Goal: Task Accomplishment & Management: Use online tool/utility

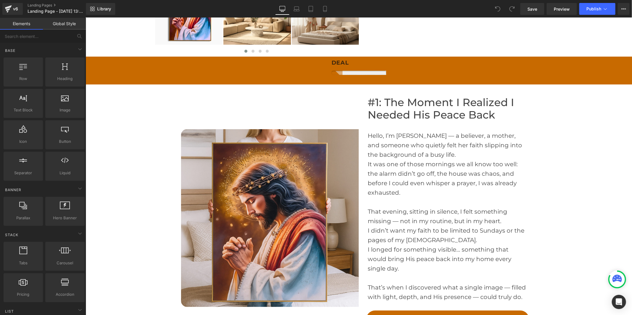
scroll to position [296, 0]
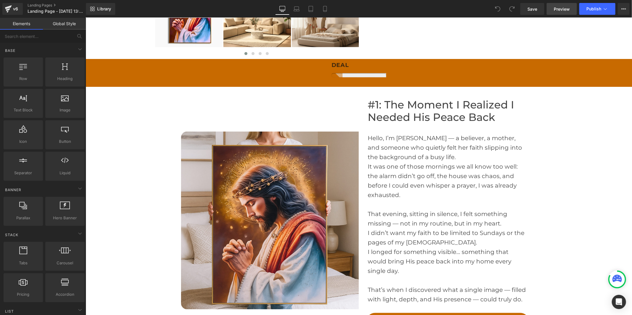
click at [558, 7] on span "Preview" at bounding box center [562, 9] width 16 height 6
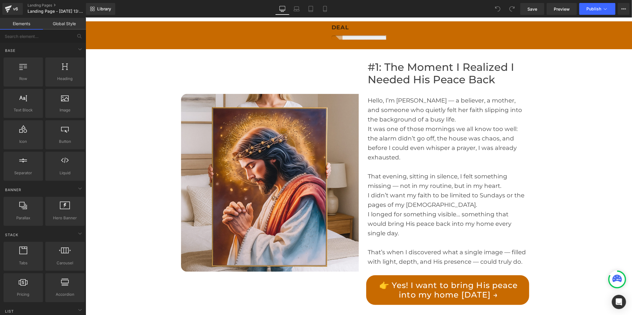
scroll to position [329, 0]
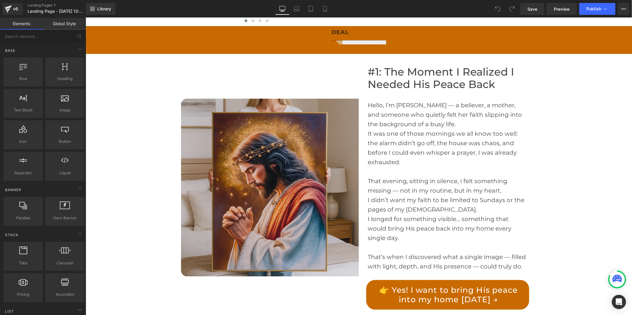
click at [262, 117] on img at bounding box center [270, 187] width 178 height 178
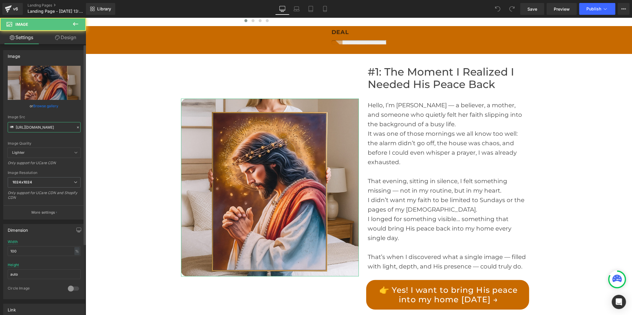
click at [46, 125] on input "[URL][DOMAIN_NAME]" at bounding box center [44, 127] width 73 height 10
paste input "7b7d185-bebf-4e4b-a6fb-7ad1f6a9f0d3.jpg?v=1760518257"
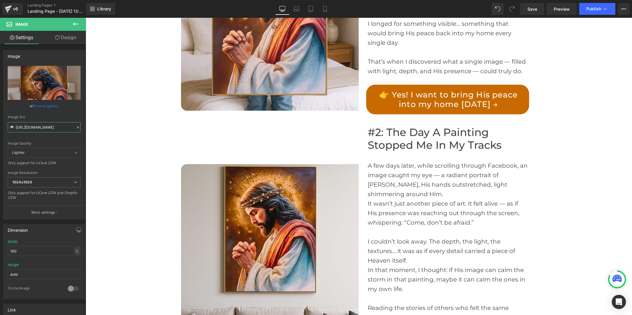
scroll to position [527, 0]
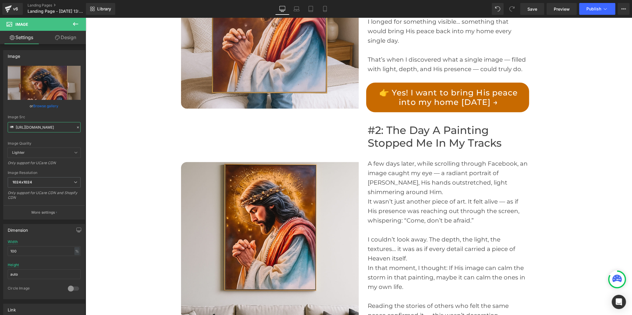
type input "[URL][DOMAIN_NAME]"
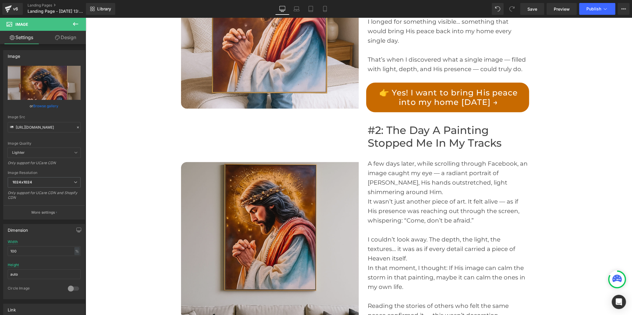
click at [266, 179] on img at bounding box center [270, 251] width 178 height 178
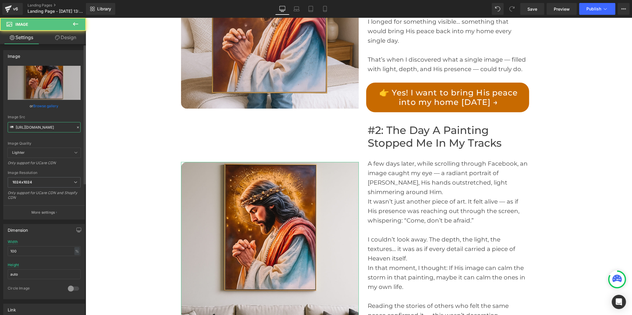
click at [43, 123] on input "[URL][DOMAIN_NAME]" at bounding box center [44, 127] width 73 height 10
paste input "403cbe26-1432-4c28-9e0d-1f15691e90ad.jpg?v=1760518258"
type input "[URL][DOMAIN_NAME]"
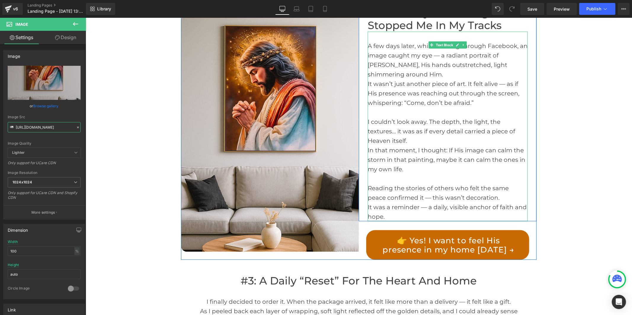
scroll to position [659, 0]
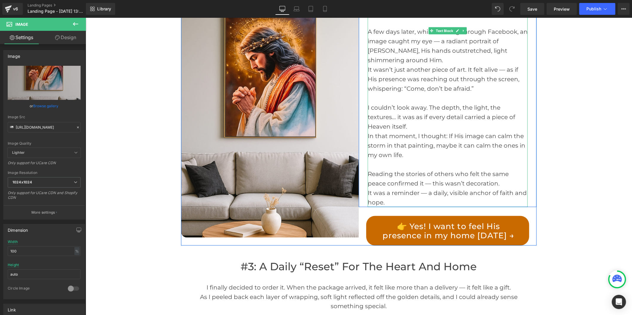
click at [369, 95] on div at bounding box center [448, 97] width 160 height 9
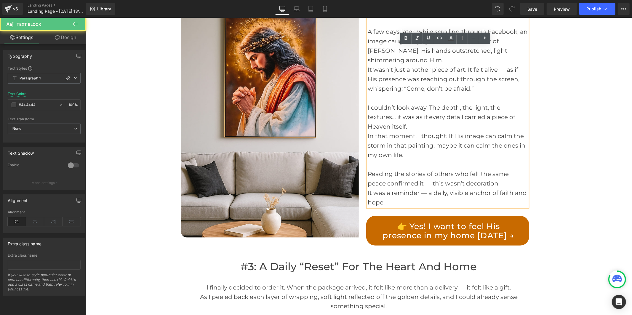
click at [368, 100] on div "A few days later, while scrolling through Facebook, an image caught my eye — a …" at bounding box center [448, 112] width 160 height 190
click at [368, 103] on div "I couldn’t look away. The depth, the light, the textures… it was as if every de…" at bounding box center [448, 117] width 160 height 28
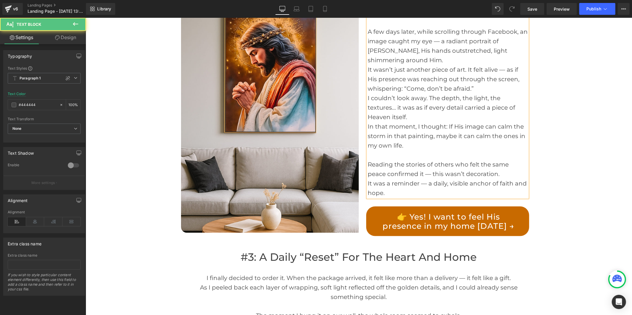
click at [368, 159] on div "Reading the stories of others who felt the same peace confirmed it — this wasn’…" at bounding box center [448, 168] width 160 height 19
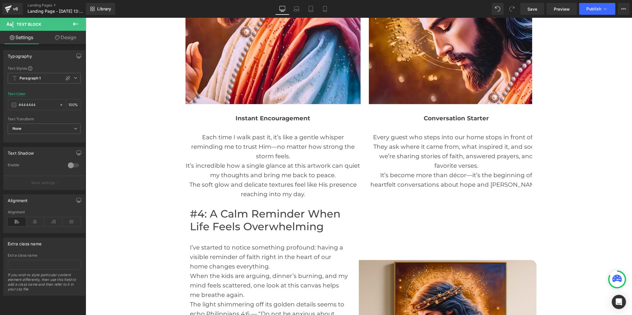
scroll to position [1286, 0]
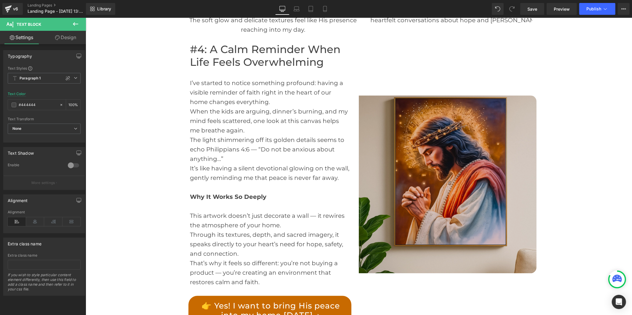
click at [382, 162] on img at bounding box center [448, 184] width 178 height 178
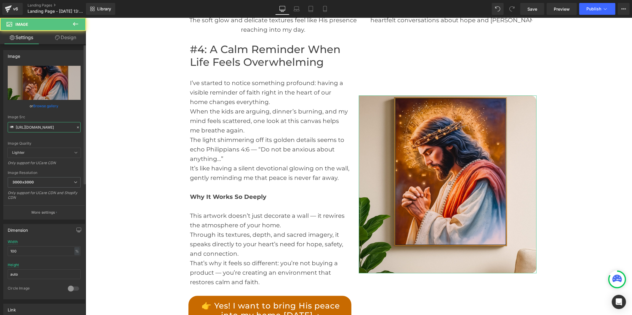
click at [39, 126] on input "[URL][DOMAIN_NAME]" at bounding box center [44, 127] width 73 height 10
paste input "3_ec187b0b-64f5-4084-bfe8-1eed884b4b85.jpg?v=1760518257"
type input "[URL][DOMAIN_NAME]"
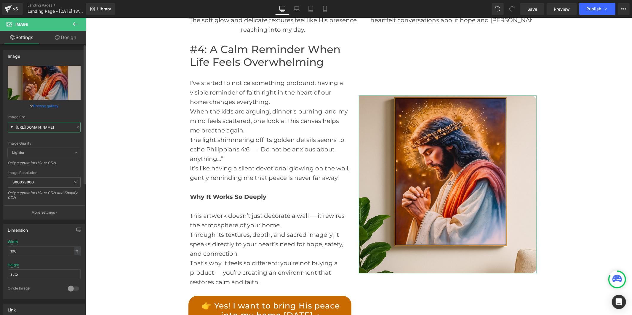
scroll to position [0, 147]
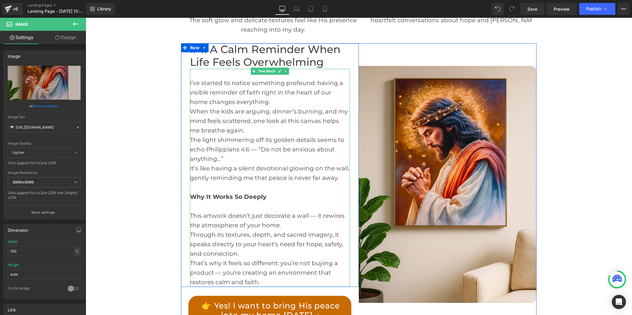
click at [190, 73] on div "I’ve started to notice something profound: having a visible reminder of faith r…" at bounding box center [270, 177] width 160 height 218
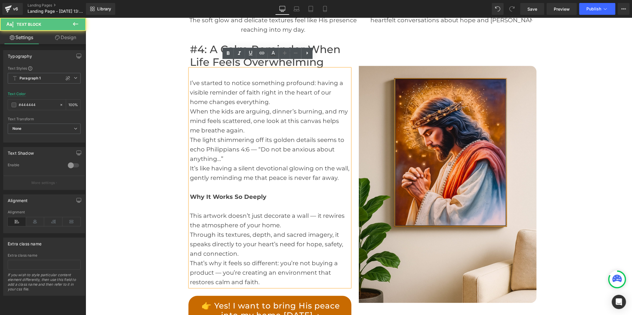
click at [190, 77] on div "I’ve started to notice something profound: having a visible reminder of faith r…" at bounding box center [270, 177] width 160 height 218
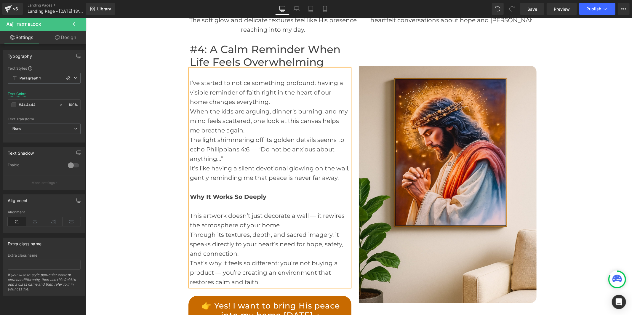
click at [190, 163] on div "It’s like having a silent devotional glowing on the wall, gently reminding me t…" at bounding box center [270, 172] width 160 height 19
click at [190, 193] on span "Why It Works So Deeply" at bounding box center [228, 196] width 76 height 7
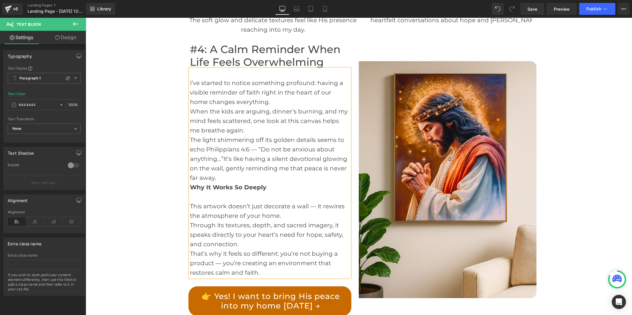
click at [190, 201] on div "This artwork doesn’t just decorate a wall — it rewires the atmosphere of your h…" at bounding box center [270, 210] width 160 height 19
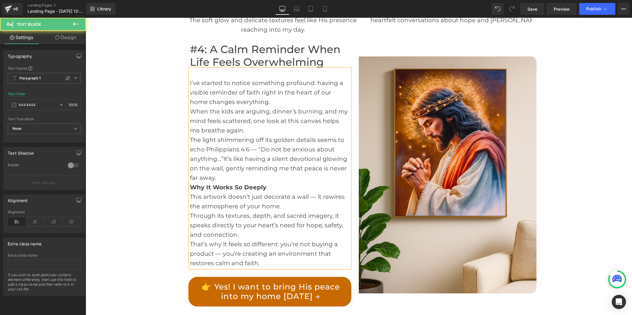
click at [190, 239] on div "That’s why it feels so different: you’re not buying a product — you’re creating…" at bounding box center [270, 253] width 160 height 28
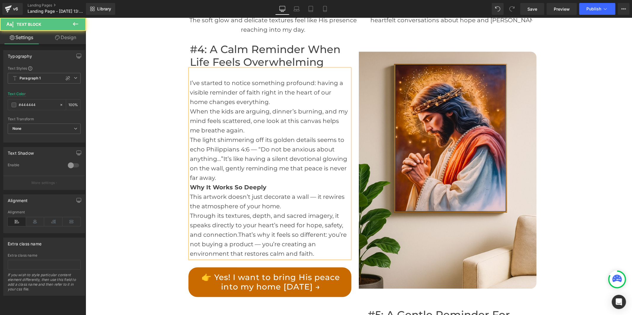
click at [190, 135] on div "The light shimmering off its golden details seems to echo Philippians 4:6 — “Do…" at bounding box center [270, 158] width 160 height 47
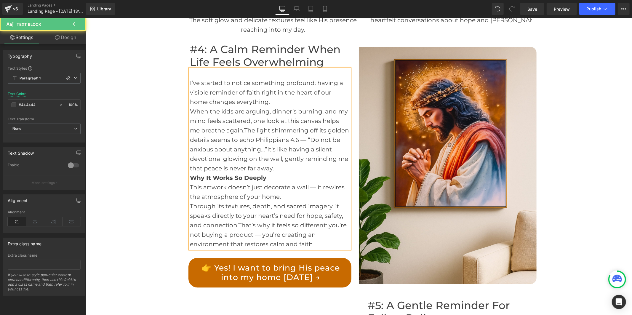
click at [190, 201] on div "Through its textures, depth, and sacred imagery, it speaks directly to your hea…" at bounding box center [270, 224] width 160 height 47
click at [190, 182] on div "This artwork doesn’t just decorate a wall — it rewires the atmosphere of your h…" at bounding box center [270, 215] width 160 height 66
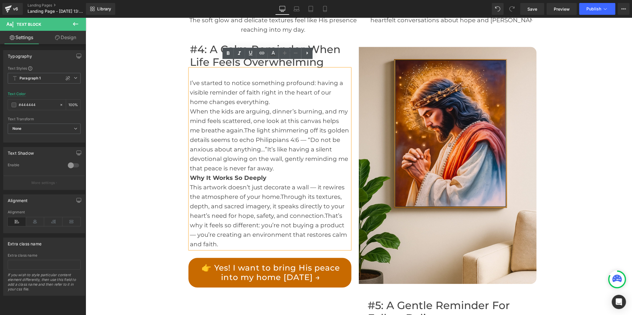
scroll to position [1287, 0]
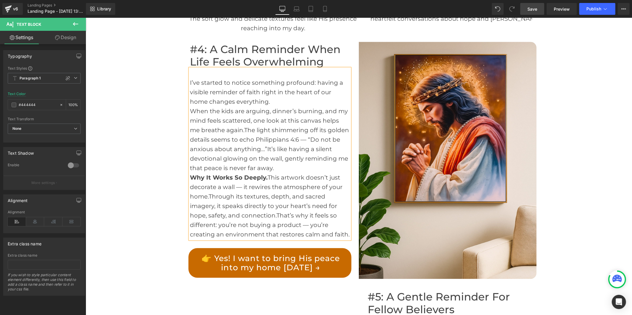
click at [531, 10] on span "Save" at bounding box center [533, 9] width 10 height 6
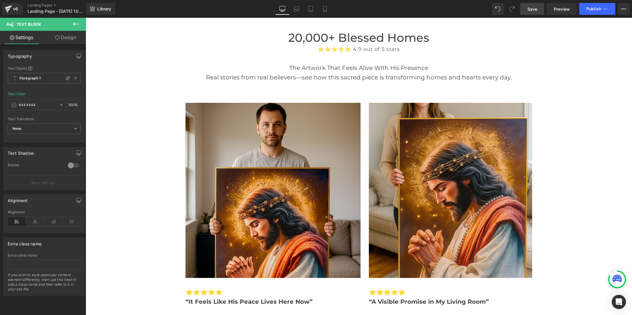
scroll to position [1847, 0]
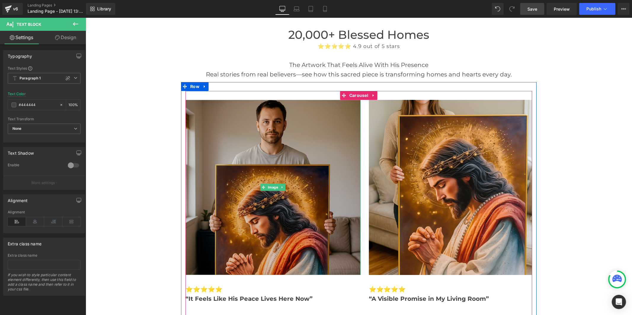
click at [264, 194] on img at bounding box center [272, 187] width 175 height 175
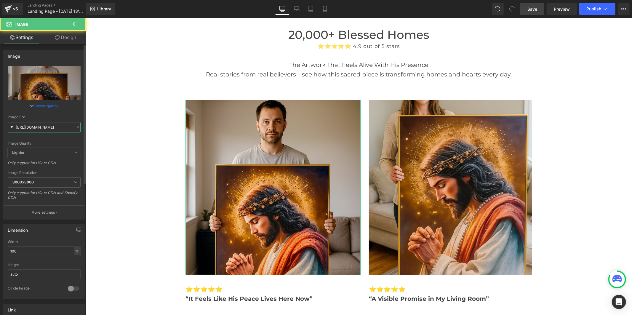
click at [41, 129] on input "[URL][DOMAIN_NAME]" at bounding box center [44, 127] width 73 height 10
paste input "4_61c5ddeb-5cc5-401d-afba-995559cb4bf1.jpg?v=1760518257"
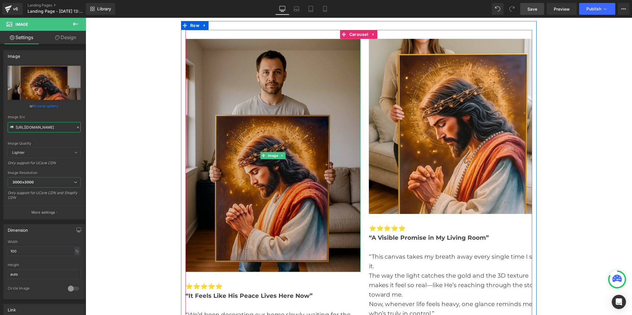
scroll to position [1913, 0]
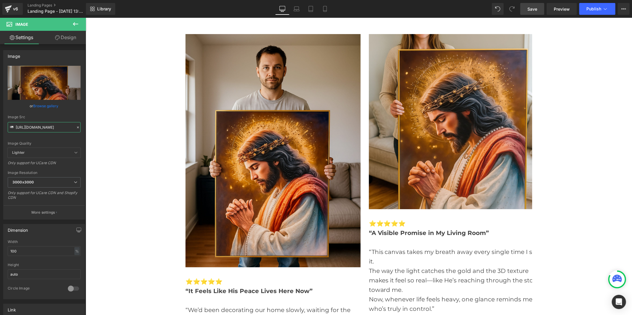
type input "[URL][DOMAIN_NAME]"
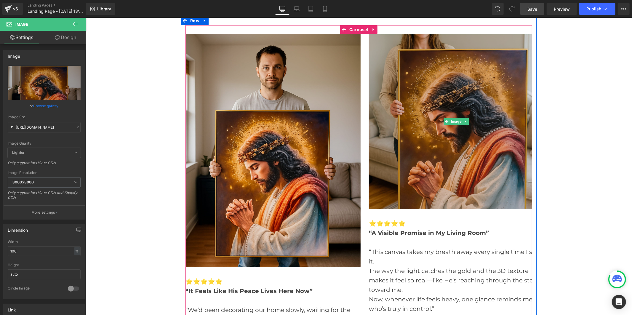
click at [388, 123] on img at bounding box center [456, 121] width 175 height 175
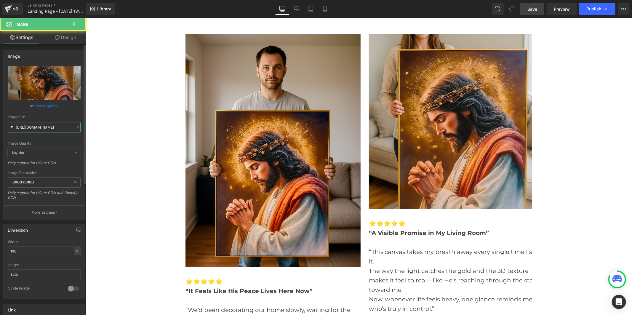
click at [54, 125] on input "[URL][DOMAIN_NAME]" at bounding box center [44, 127] width 73 height 10
paste input "6_8c98c0c9-613a-409d-af6d-69276c0ff715.jpg?v=1760518258"
type input "[URL][DOMAIN_NAME]"
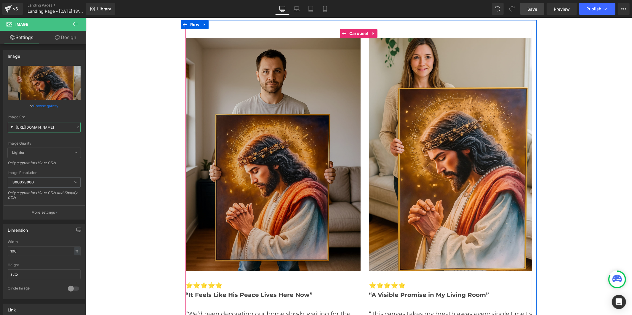
scroll to position [1880, 0]
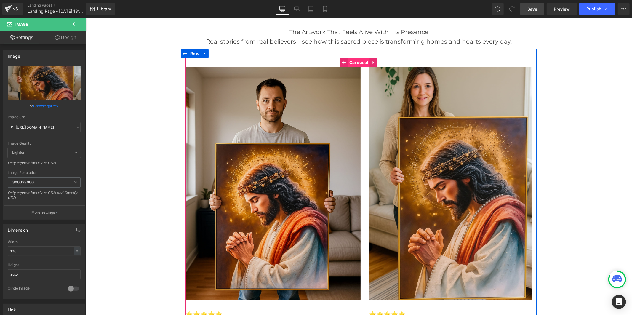
click at [349, 58] on span "Carousel" at bounding box center [359, 62] width 22 height 9
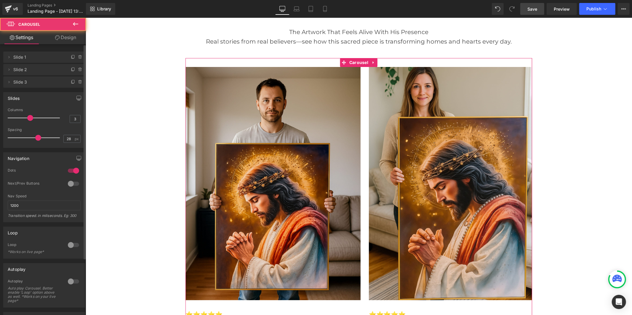
click at [40, 116] on div at bounding box center [35, 118] width 49 height 12
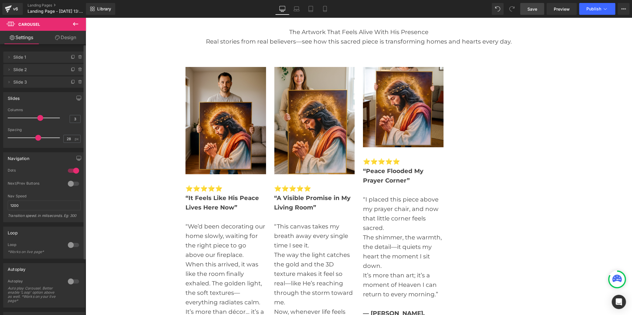
click at [28, 116] on div at bounding box center [35, 118] width 49 height 12
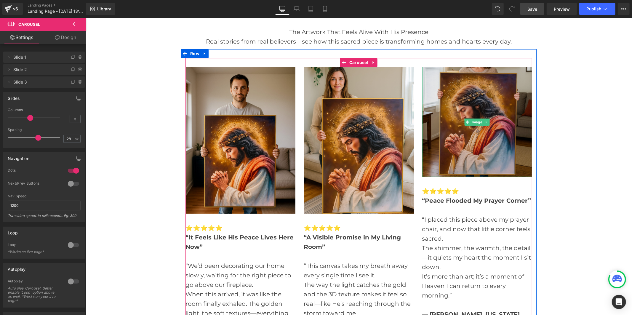
click at [444, 135] on img at bounding box center [477, 122] width 110 height 110
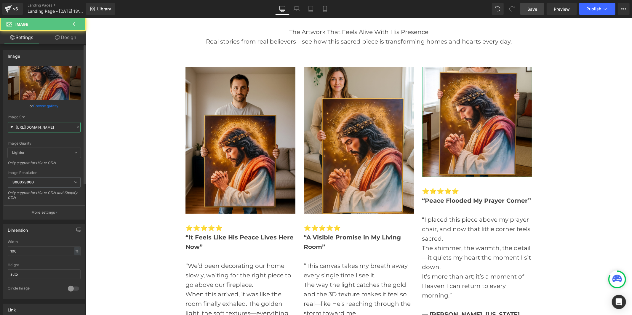
click at [35, 131] on input "[URL][DOMAIN_NAME]" at bounding box center [44, 127] width 73 height 10
paste input "5_a4b4026a-e91d-48d7-940f-07c9d4196e6f.jpg?v=1760518258"
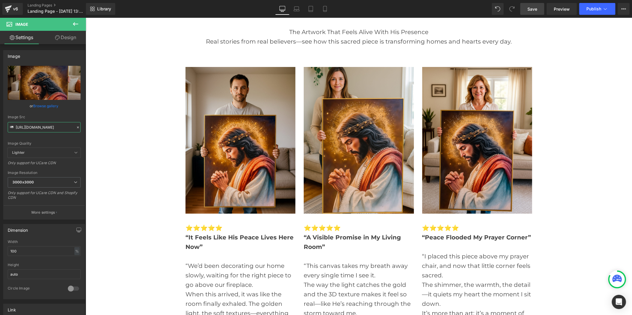
scroll to position [0, 0]
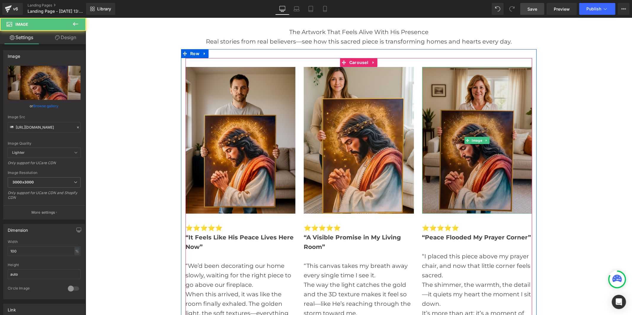
click at [438, 104] on img at bounding box center [477, 140] width 110 height 147
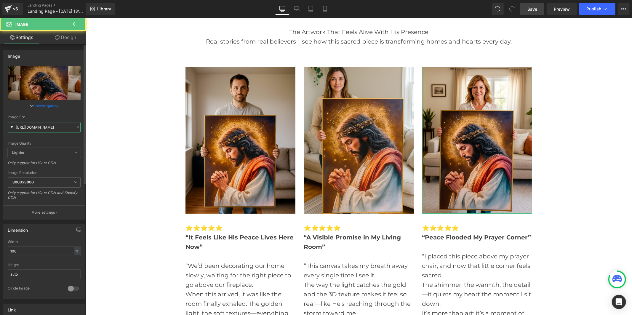
click at [37, 127] on input "[URL][DOMAIN_NAME]" at bounding box center [44, 127] width 73 height 10
paste input "7_43353187-8bdc-49f3-b513-7b41475c7820.jpg?v=1760518257"
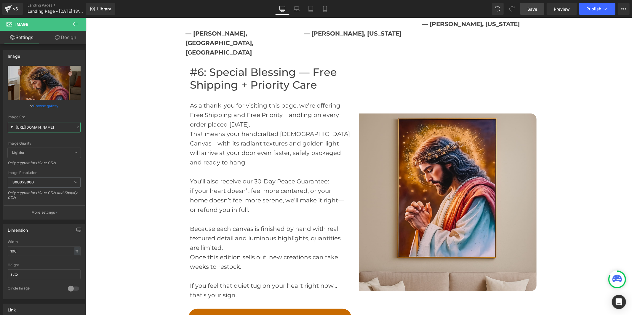
scroll to position [2210, 0]
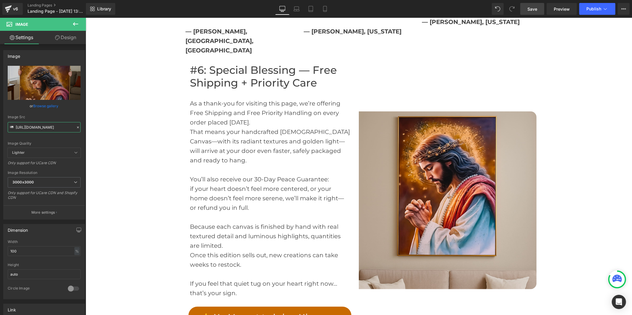
type input "[URL][DOMAIN_NAME]"
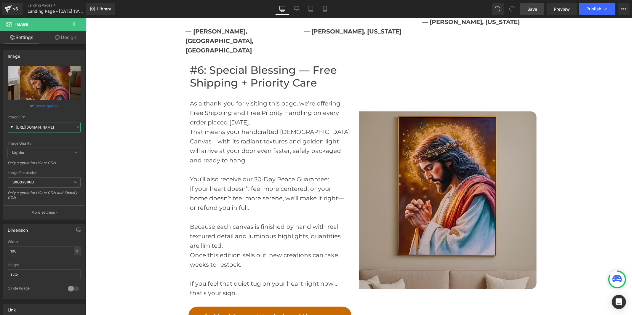
scroll to position [0, 0]
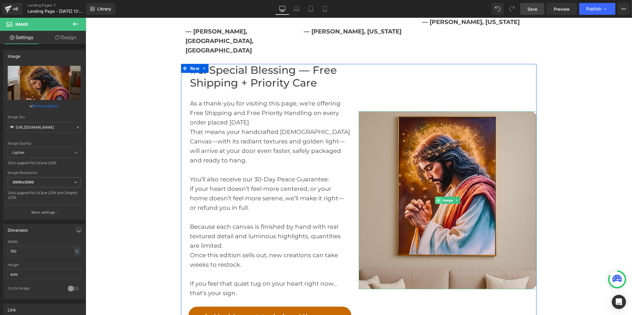
click at [438, 197] on span at bounding box center [438, 200] width 6 height 7
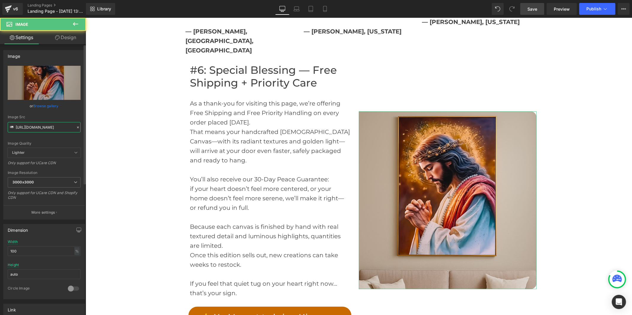
click at [47, 124] on input "[URL][DOMAIN_NAME]" at bounding box center [44, 127] width 73 height 10
paste input "8_0e180d8f-582d-43b8-80c6-de4630a6f032.jpg?v=1760518258"
type input "[URL][DOMAIN_NAME]"
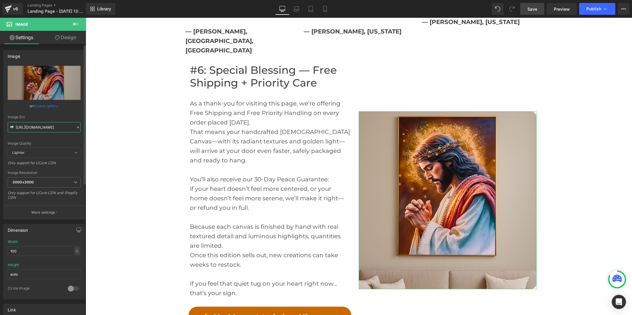
scroll to position [0, 149]
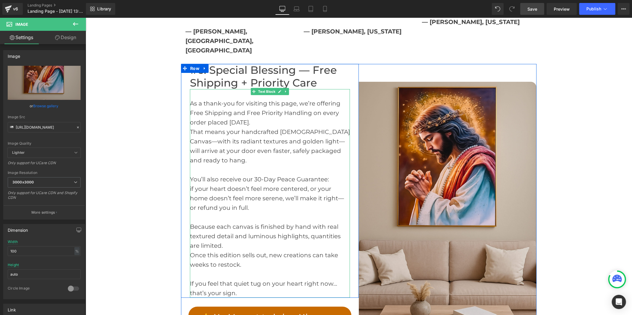
click at [190, 174] on div "You’ll also receive our 30-Day Peace Guarantee:" at bounding box center [270, 178] width 160 height 9
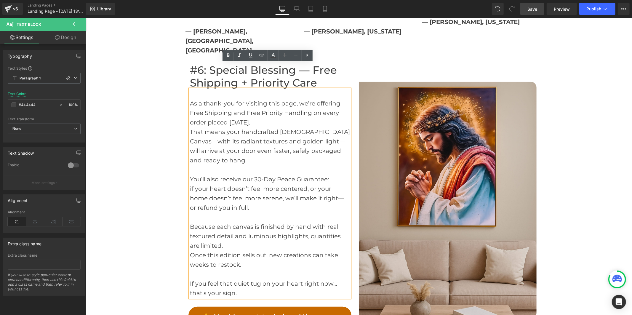
click at [190, 279] on div "If you feel that quiet tug on your heart right now… that’s your sign." at bounding box center [270, 288] width 160 height 19
click at [190, 222] on div "Because each canvas is finished by hand with real textured detail and luminous …" at bounding box center [270, 236] width 160 height 28
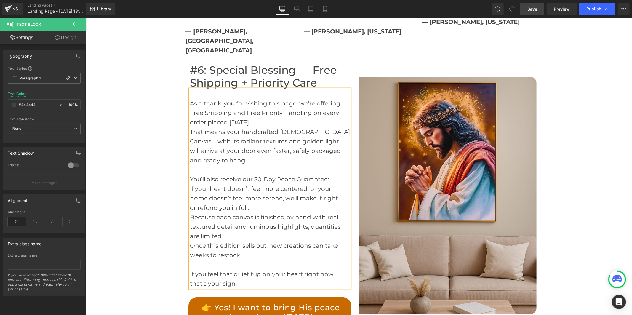
click at [190, 174] on div "You’ll also receive our 30-Day Peace Guarantee:" at bounding box center [270, 178] width 160 height 9
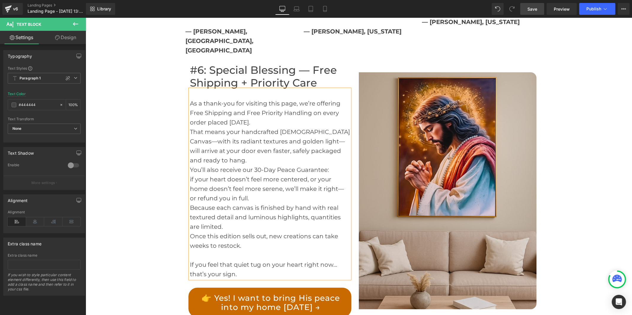
click at [190, 260] on div "If you feel that quiet tug on your heart right now… that’s your sign." at bounding box center [270, 269] width 160 height 19
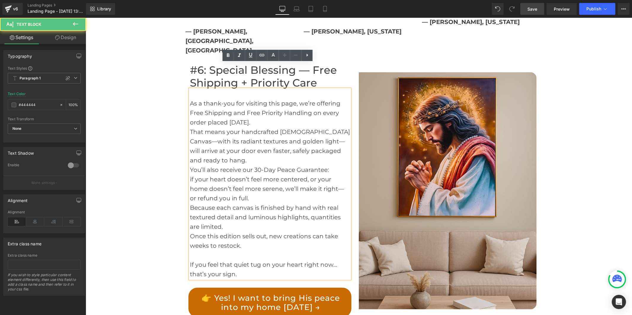
scroll to position [2211, 0]
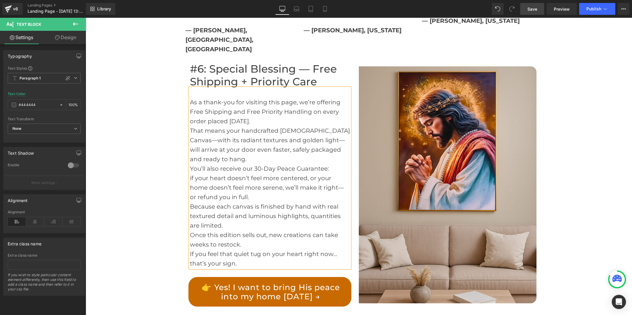
click at [531, 9] on span "Save" at bounding box center [533, 9] width 10 height 6
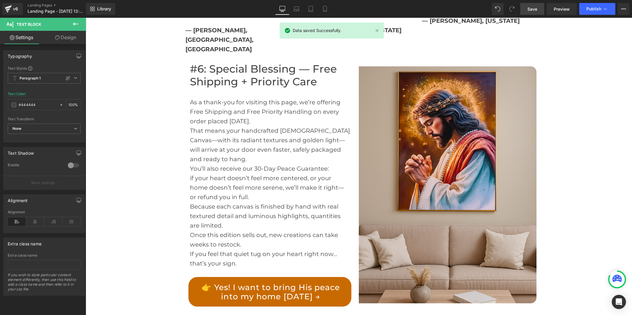
scroll to position [2013, 0]
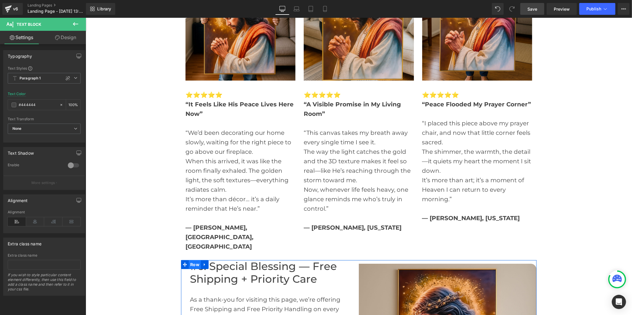
click at [193, 260] on span "Row" at bounding box center [195, 264] width 12 height 9
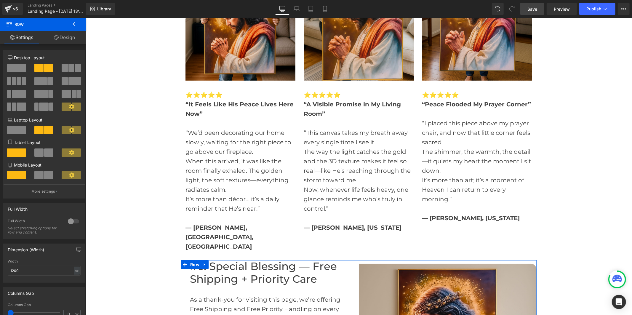
click at [55, 37] on icon at bounding box center [56, 37] width 5 height 5
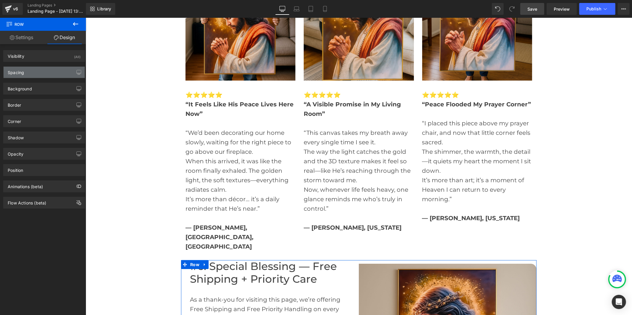
click at [38, 69] on div "Spacing" at bounding box center [44, 72] width 81 height 11
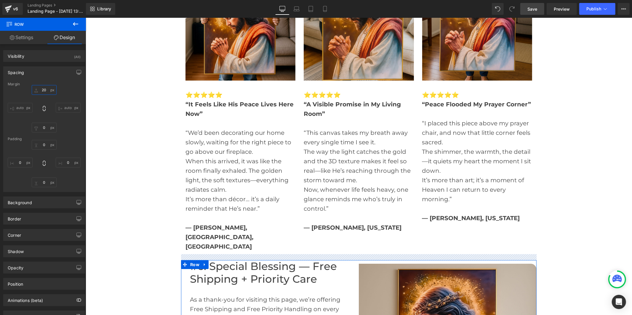
click at [44, 91] on input "20" at bounding box center [44, 90] width 25 height 10
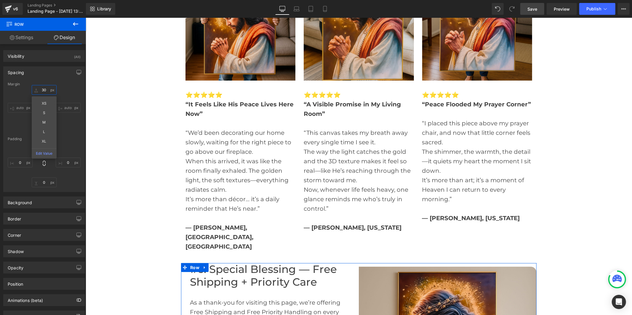
type input "30"
click at [538, 14] on link "Save" at bounding box center [533, 9] width 24 height 12
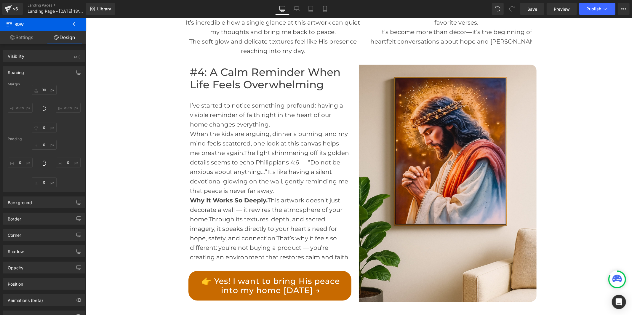
scroll to position [1256, 0]
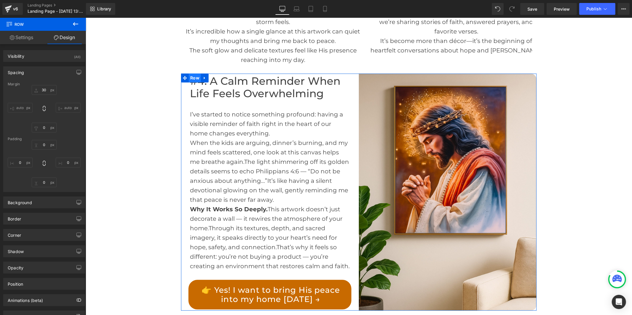
click at [195, 73] on span "Row" at bounding box center [195, 77] width 12 height 9
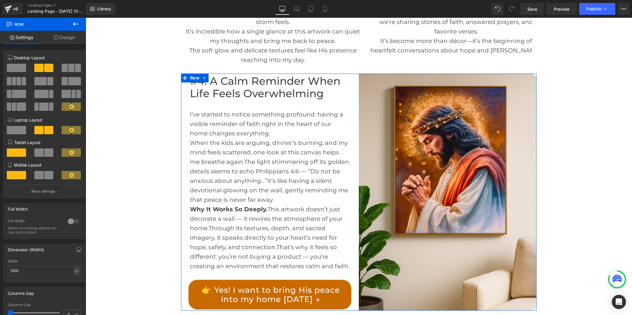
click at [64, 34] on link "Design" at bounding box center [64, 37] width 43 height 13
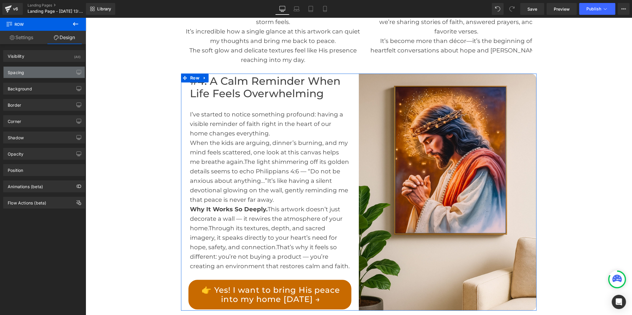
click at [36, 75] on div "Spacing" at bounding box center [44, 72] width 81 height 11
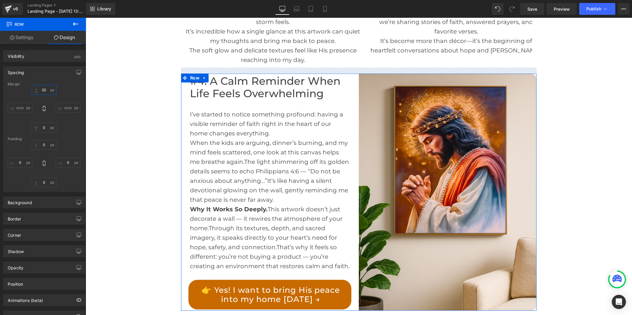
click at [42, 90] on input "20" at bounding box center [44, 90] width 25 height 10
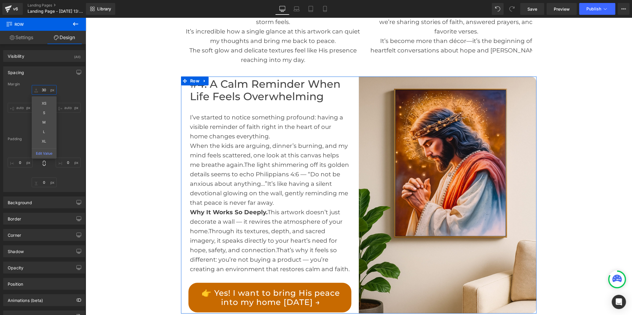
type input "30"
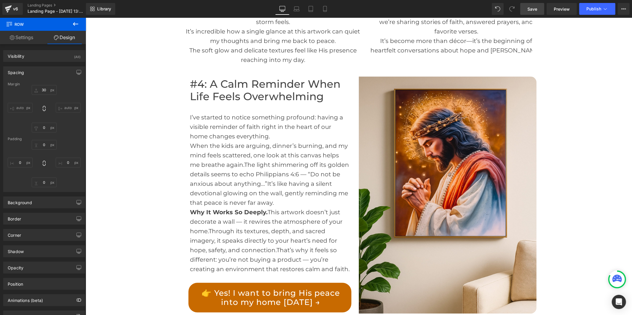
click at [526, 9] on link "Save" at bounding box center [533, 9] width 24 height 12
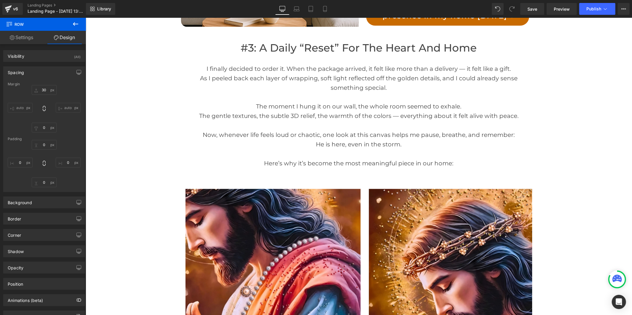
scroll to position [893, 0]
